Goal: Navigation & Orientation: Find specific page/section

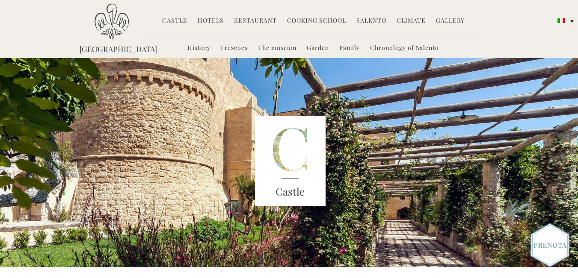
click at [362, 20] on font "Salento" at bounding box center [371, 20] width 30 height 8
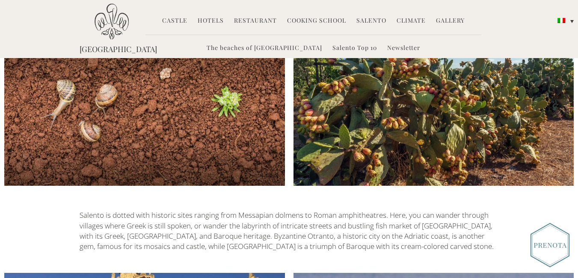
scroll to position [1259, 0]
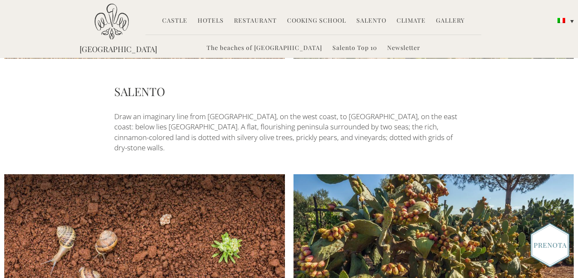
click at [211, 21] on font "Hotels" at bounding box center [211, 20] width 26 height 8
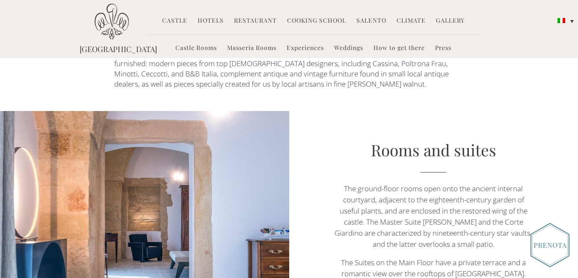
scroll to position [423, 0]
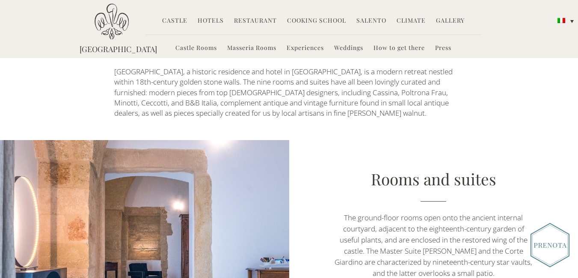
click at [244, 47] on font "Masseria Rooms" at bounding box center [251, 48] width 49 height 8
click at [203, 49] on font "Castle Rooms" at bounding box center [195, 48] width 41 height 8
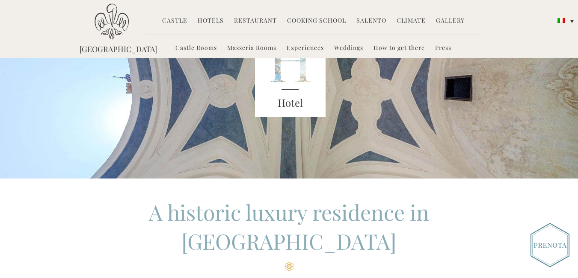
scroll to position [81, 0]
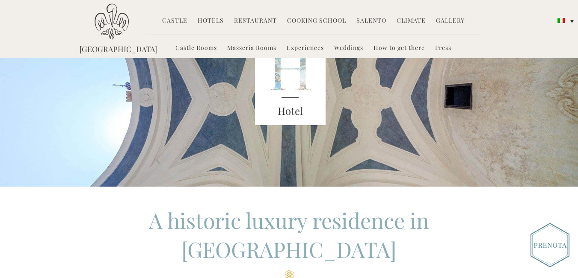
click at [406, 48] on font "How to get there" at bounding box center [398, 48] width 51 height 8
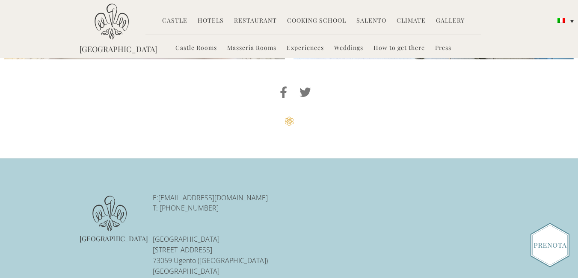
scroll to position [2134, 0]
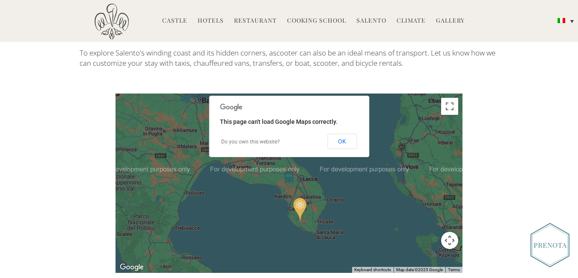
scroll to position [428, 0]
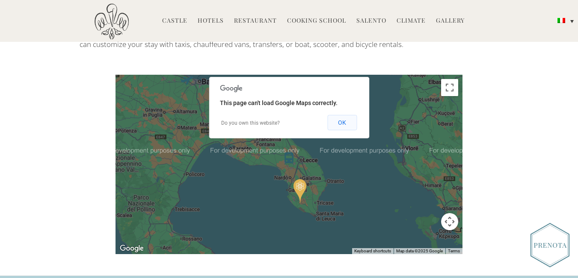
click at [338, 121] on font "OK" at bounding box center [342, 122] width 8 height 7
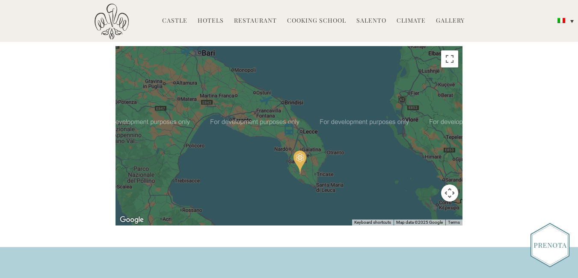
scroll to position [471, 0]
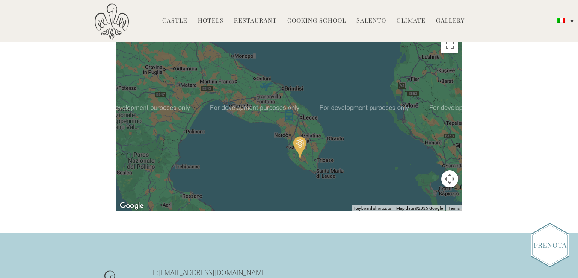
click at [450, 179] on button "Map camera controls" at bounding box center [449, 179] width 17 height 17
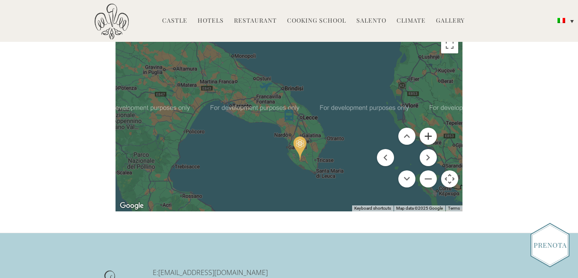
click at [429, 138] on button "Zoom in" at bounding box center [428, 136] width 17 height 17
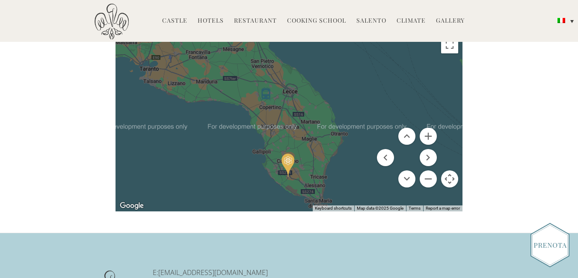
drag, startPoint x: 345, startPoint y: 139, endPoint x: 319, endPoint y: 113, distance: 36.6
click at [320, 114] on div at bounding box center [288, 122] width 347 height 180
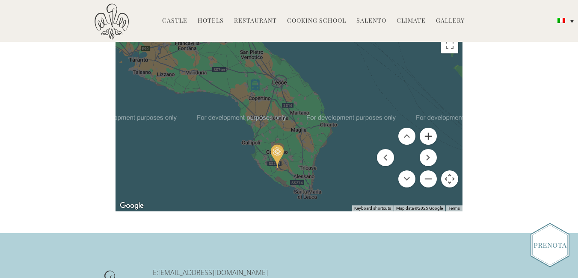
click at [424, 135] on button "Zoom in" at bounding box center [428, 136] width 17 height 17
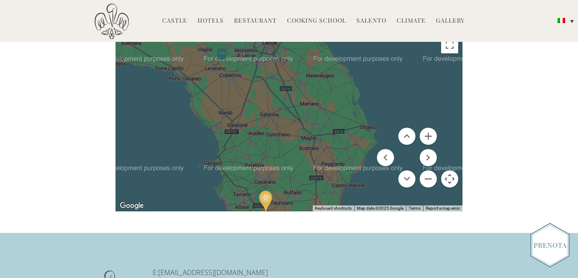
drag, startPoint x: 303, startPoint y: 156, endPoint x: 289, endPoint y: 112, distance: 45.9
click at [290, 120] on div at bounding box center [288, 122] width 347 height 180
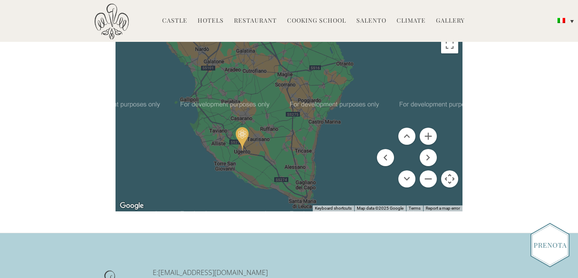
drag, startPoint x: 276, startPoint y: 150, endPoint x: 286, endPoint y: 118, distance: 33.1
click at [286, 119] on div at bounding box center [288, 122] width 347 height 180
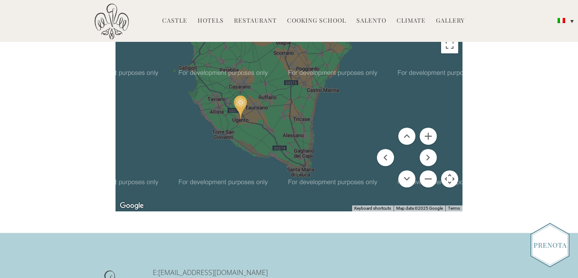
drag, startPoint x: 309, startPoint y: 122, endPoint x: 294, endPoint y: 136, distance: 20.6
click at [294, 136] on div at bounding box center [288, 122] width 347 height 180
click at [429, 136] on button "Zoom in" at bounding box center [428, 136] width 17 height 17
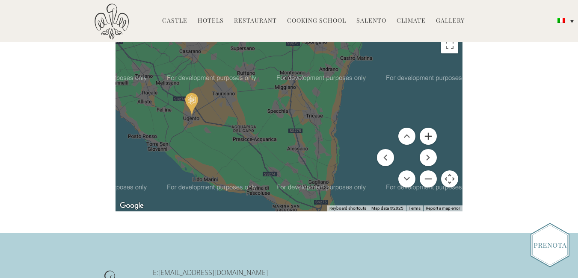
click at [429, 136] on button "Zoom in" at bounding box center [428, 136] width 17 height 17
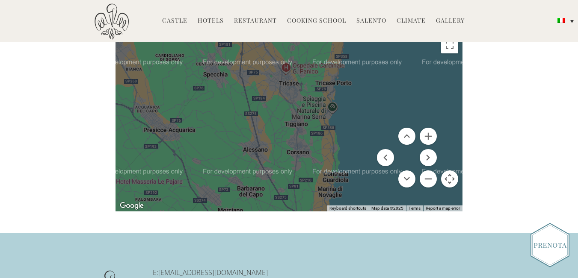
drag, startPoint x: 317, startPoint y: 155, endPoint x: 265, endPoint y: 128, distance: 58.4
click at [265, 128] on div at bounding box center [288, 122] width 347 height 180
